Goal: Task Accomplishment & Management: Complete application form

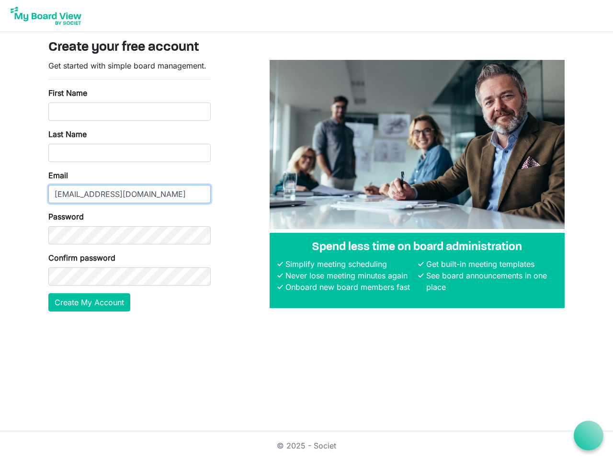
click at [129, 185] on input "[EMAIL_ADDRESS][DOMAIN_NAME]" at bounding box center [129, 194] width 162 height 18
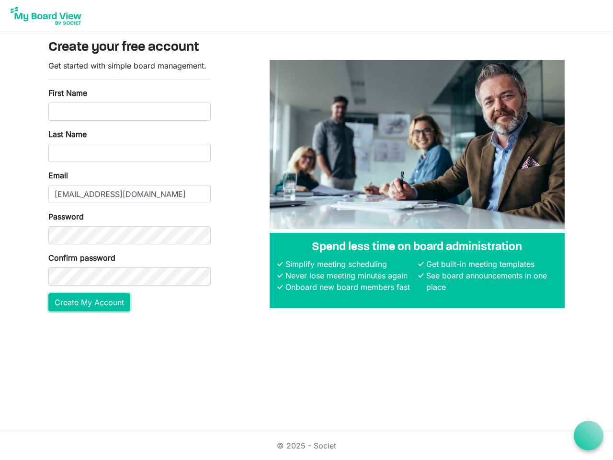
click at [90, 302] on button "Create My Account" at bounding box center [89, 302] width 82 height 18
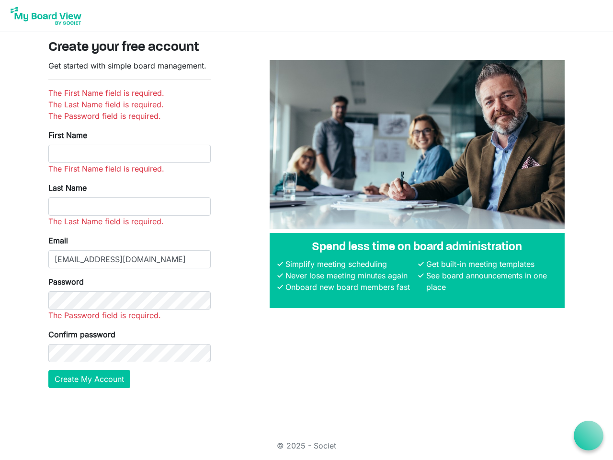
click at [589, 436] on icon at bounding box center [589, 436] width 12 height 12
